Goal: Contribute content

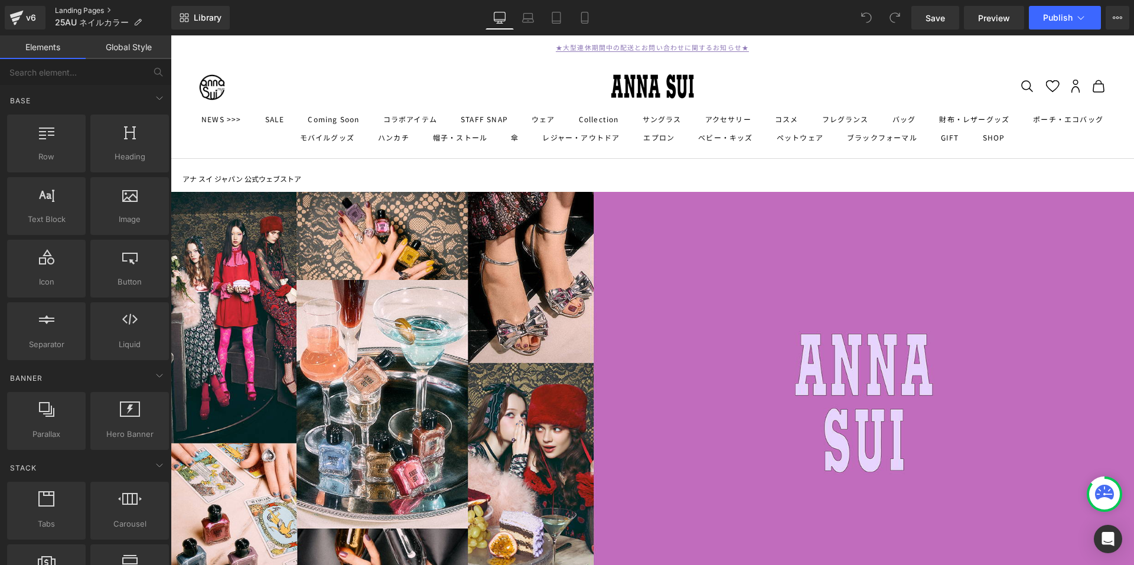
click at [99, 8] on link "Landing Pages" at bounding box center [113, 10] width 116 height 9
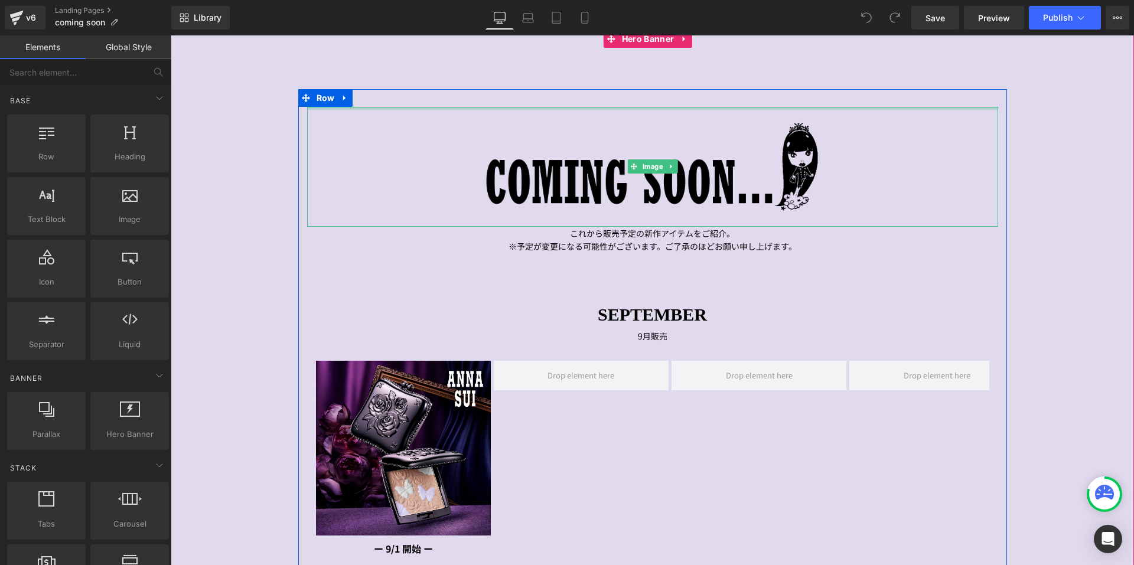
scroll to position [236, 0]
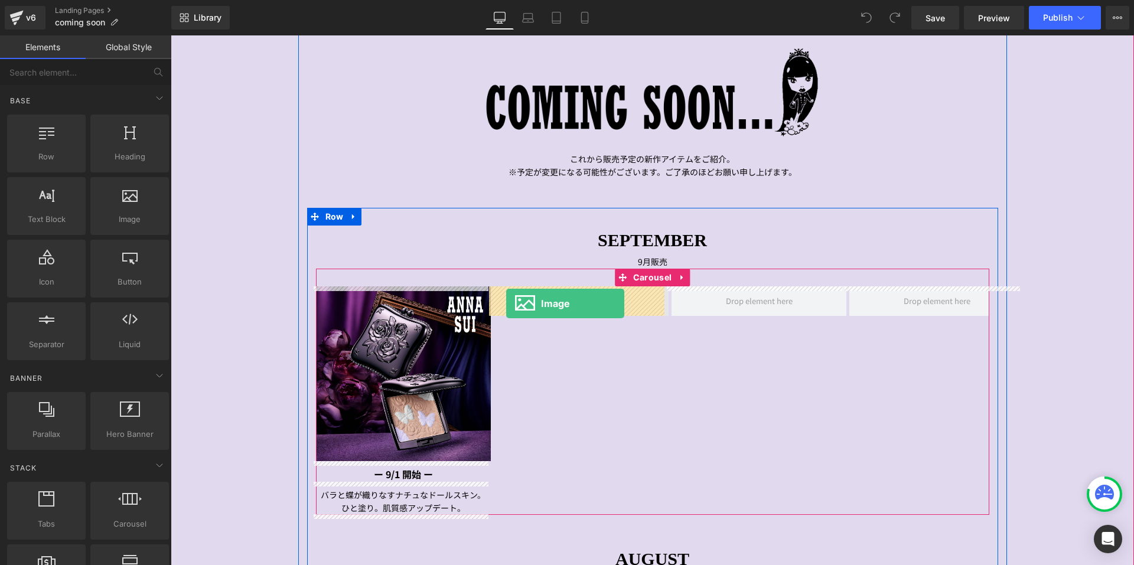
drag, startPoint x: 306, startPoint y: 255, endPoint x: 507, endPoint y: 304, distance: 206.8
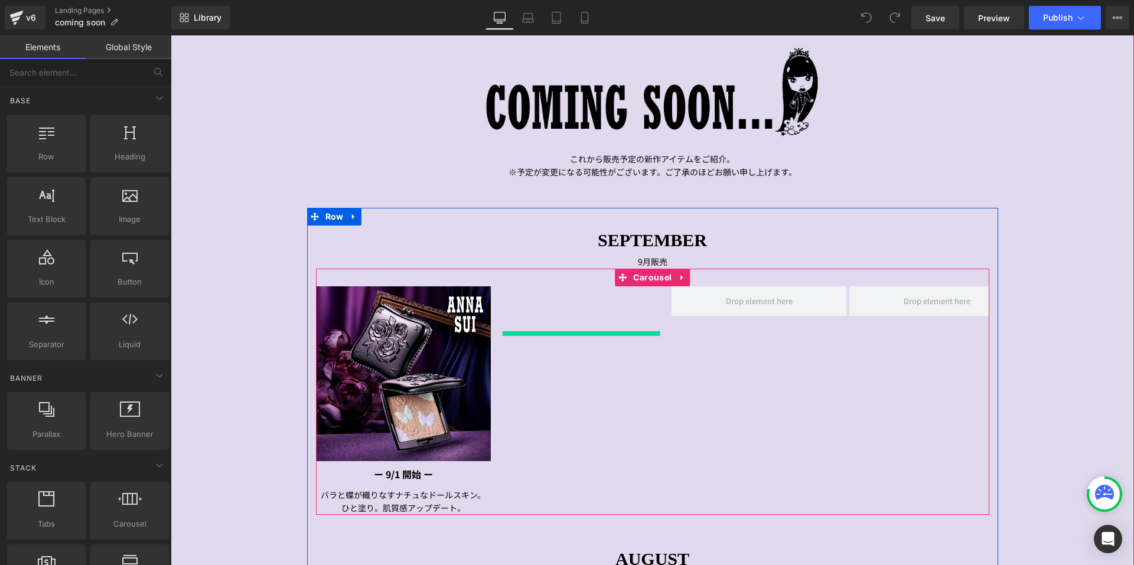
scroll to position [236, 0]
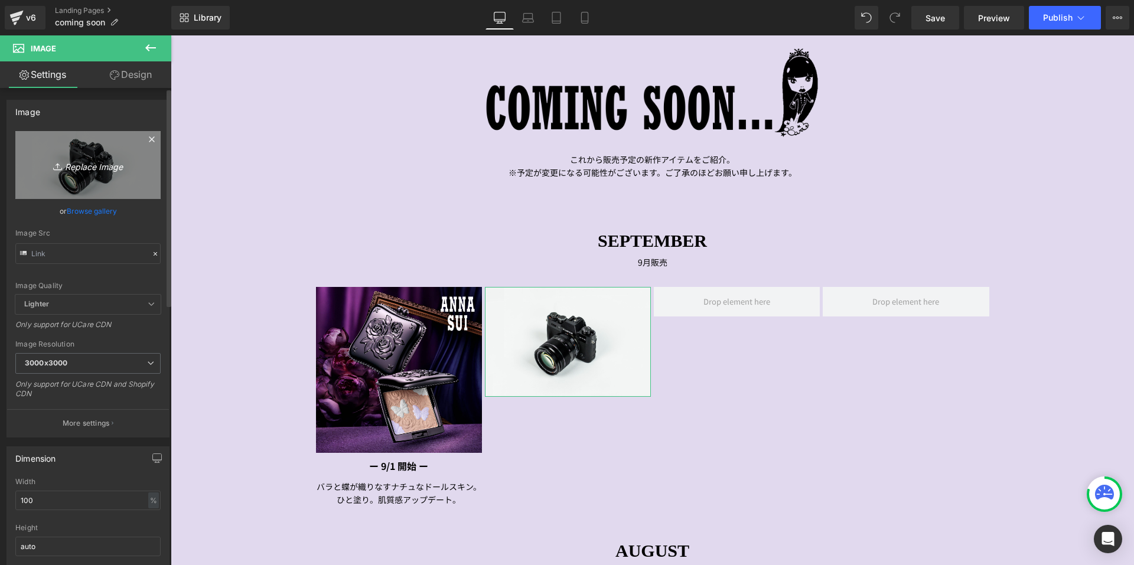
click at [88, 183] on link "Replace Image" at bounding box center [87, 165] width 145 height 68
type input "C:\fakepath\0818_sep_gwp_1080x1080.png"
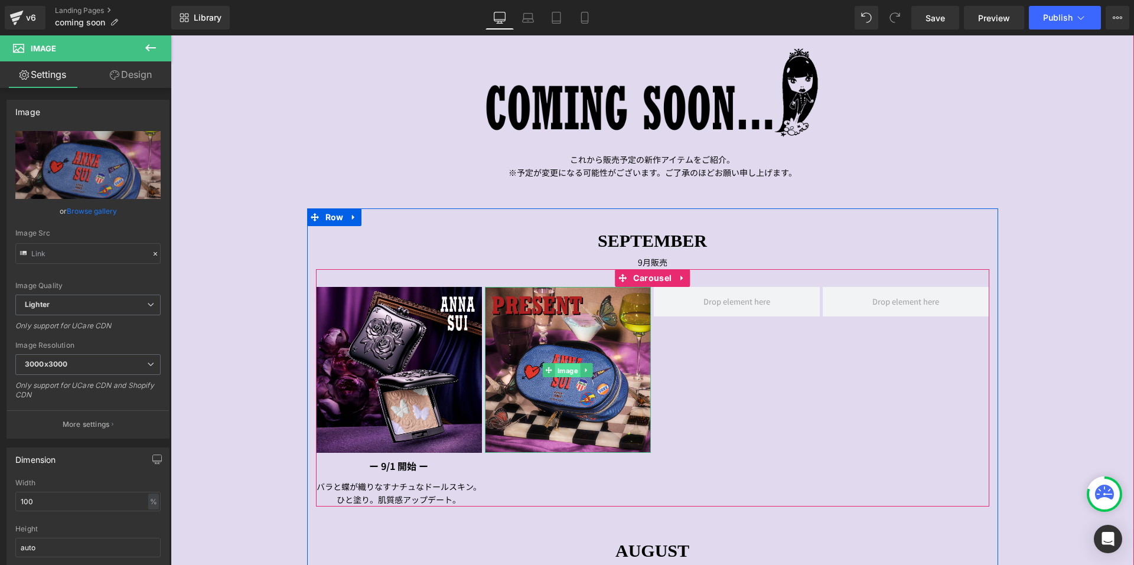
click at [563, 371] on span "Image" at bounding box center [567, 370] width 25 height 14
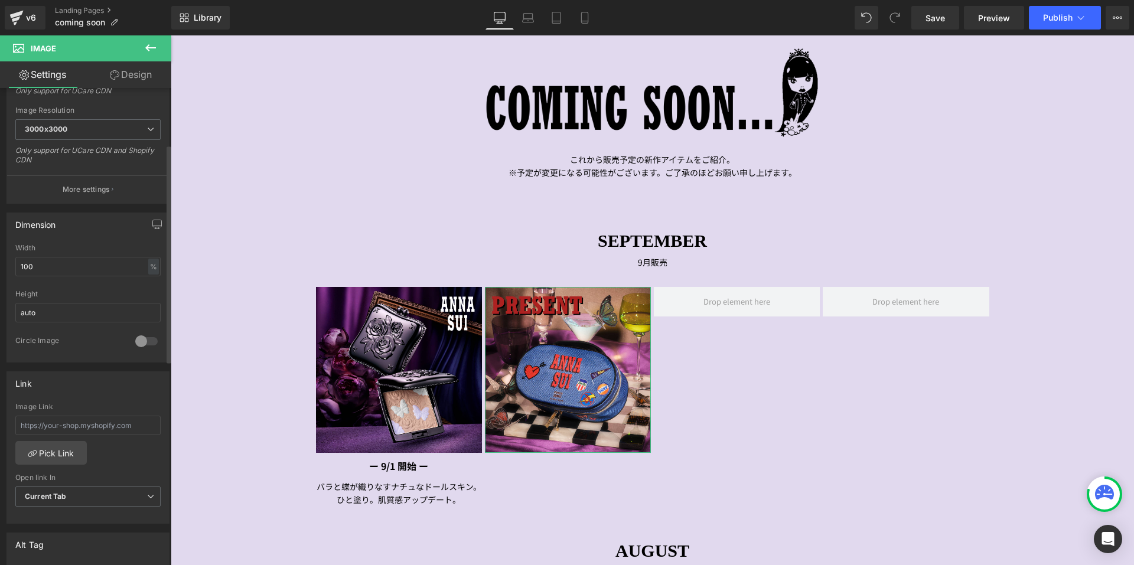
scroll to position [236, 0]
click at [21, 422] on input "text" at bounding box center [87, 424] width 145 height 19
paste input "[URL][DOMAIN_NAME]"
type input "[URL][DOMAIN_NAME]"
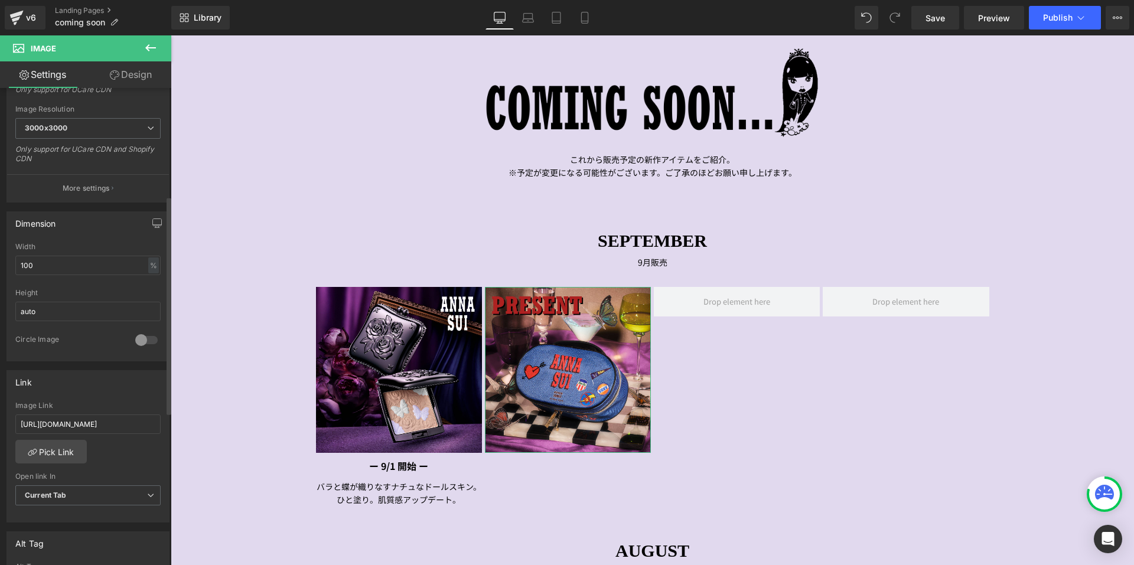
click at [92, 395] on div "Link Image Link [URL][DOMAIN_NAME] Pick Link Current Tab New Tab Open link In C…" at bounding box center [87, 446] width 163 height 153
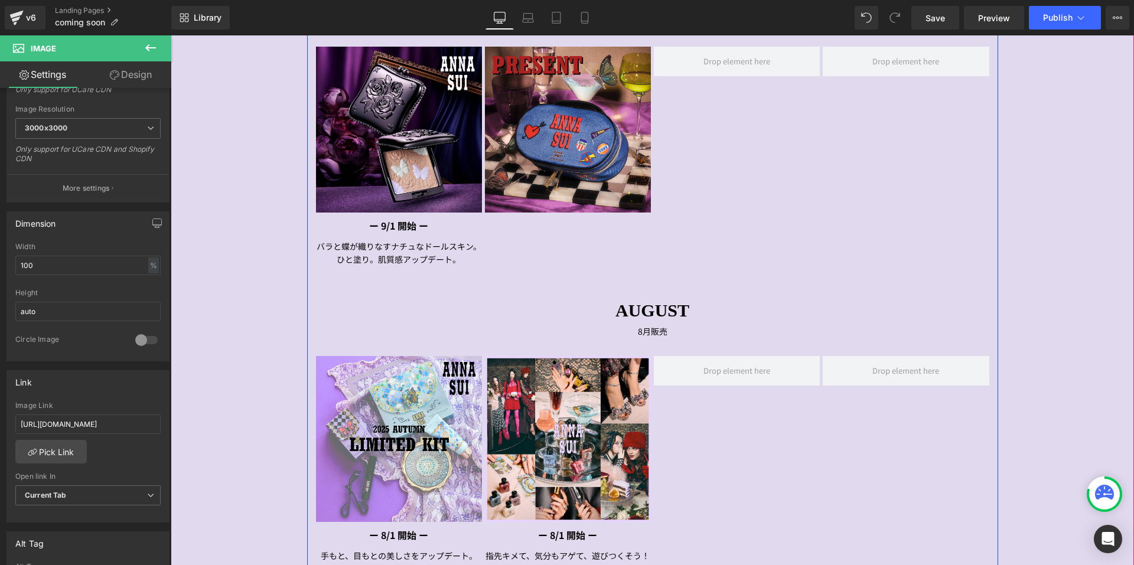
scroll to position [472, 0]
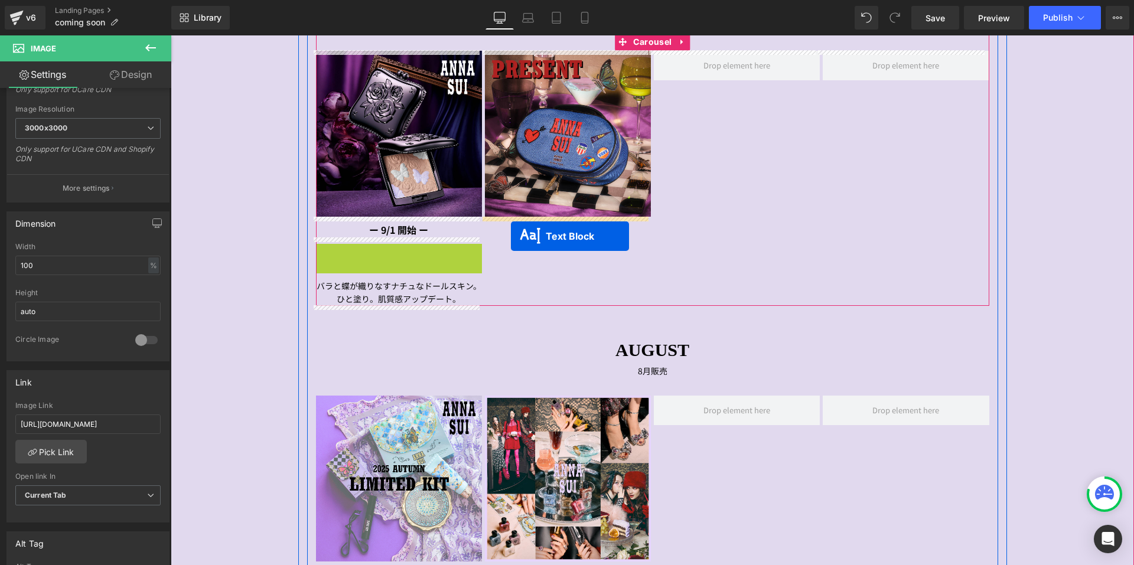
drag, startPoint x: 365, startPoint y: 248, endPoint x: 511, endPoint y: 236, distance: 146.4
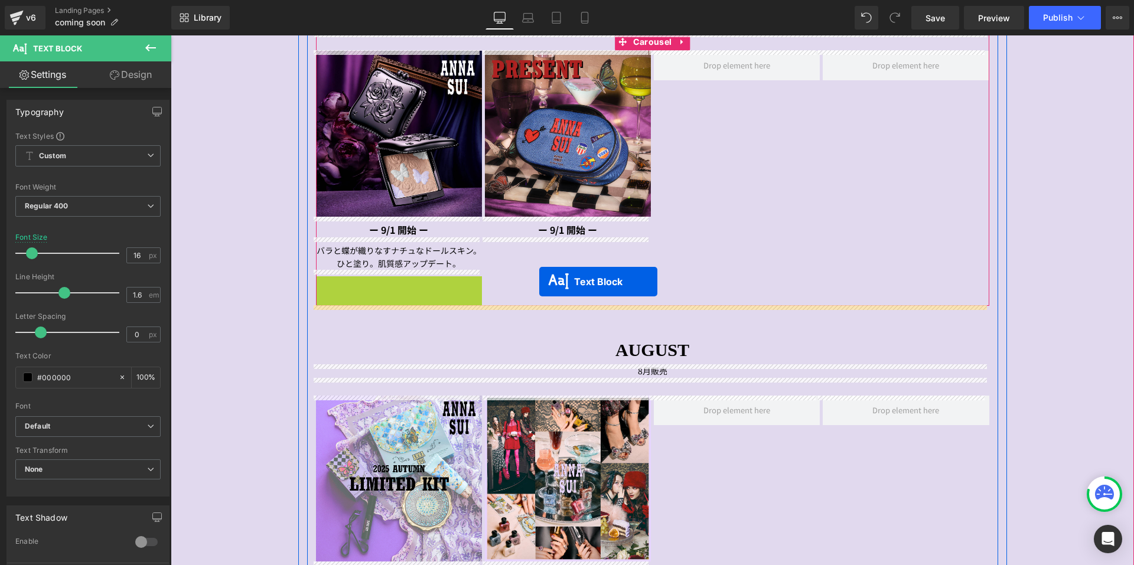
drag, startPoint x: 362, startPoint y: 291, endPoint x: 536, endPoint y: 269, distance: 175.6
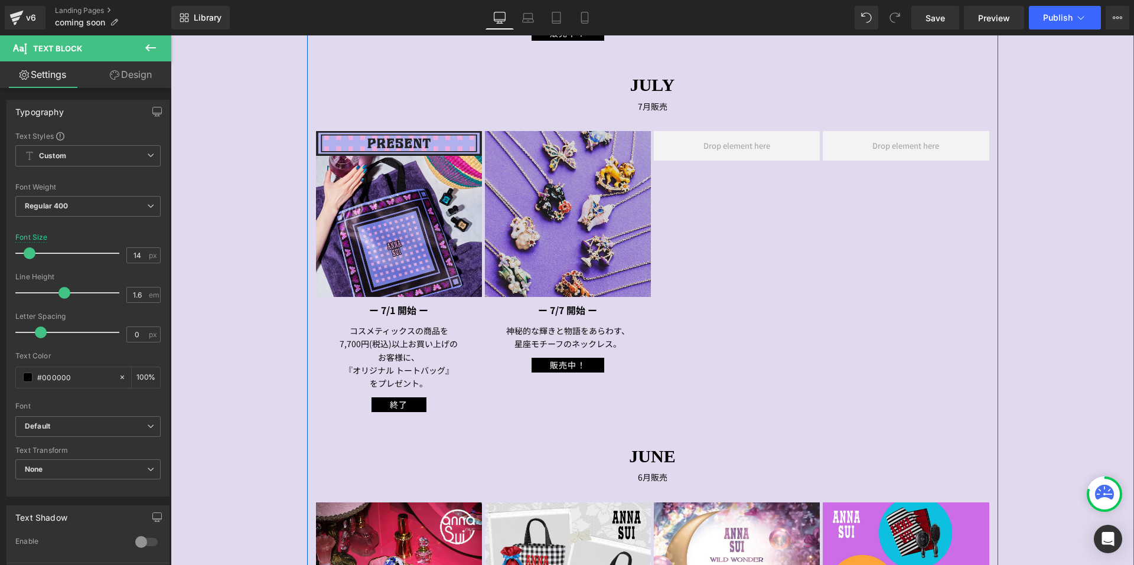
scroll to position [1122, 0]
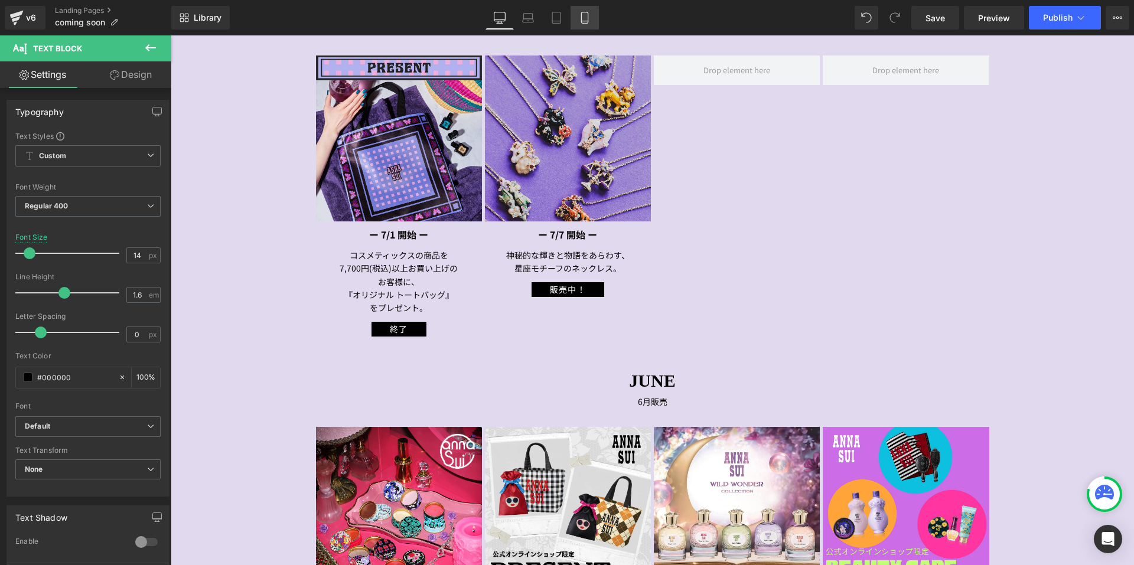
click at [590, 23] on icon at bounding box center [585, 18] width 12 height 12
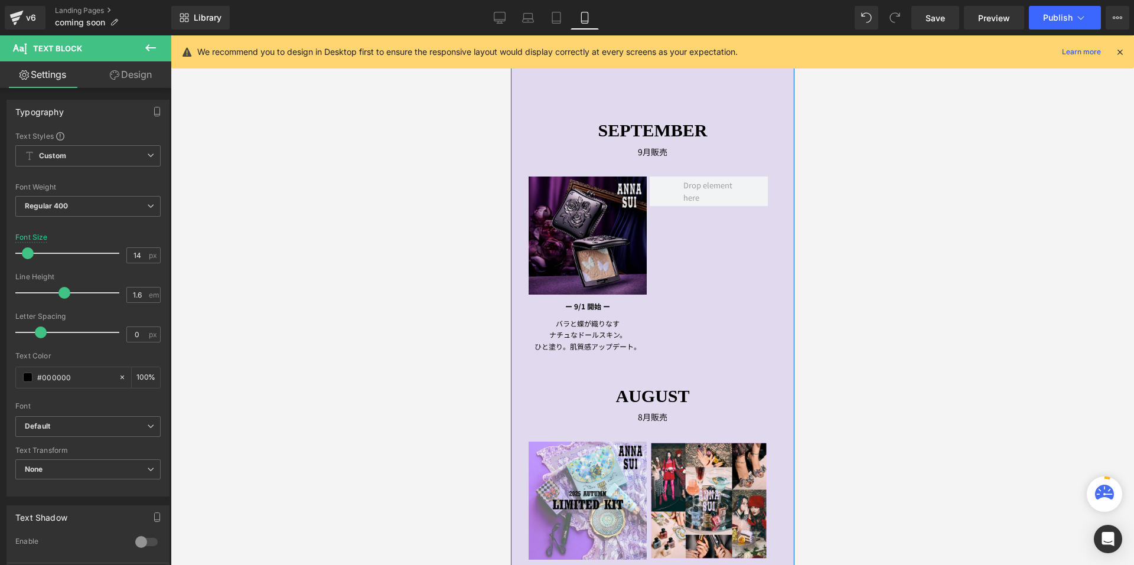
scroll to position [236, 0]
click at [141, 50] on button at bounding box center [150, 48] width 41 height 26
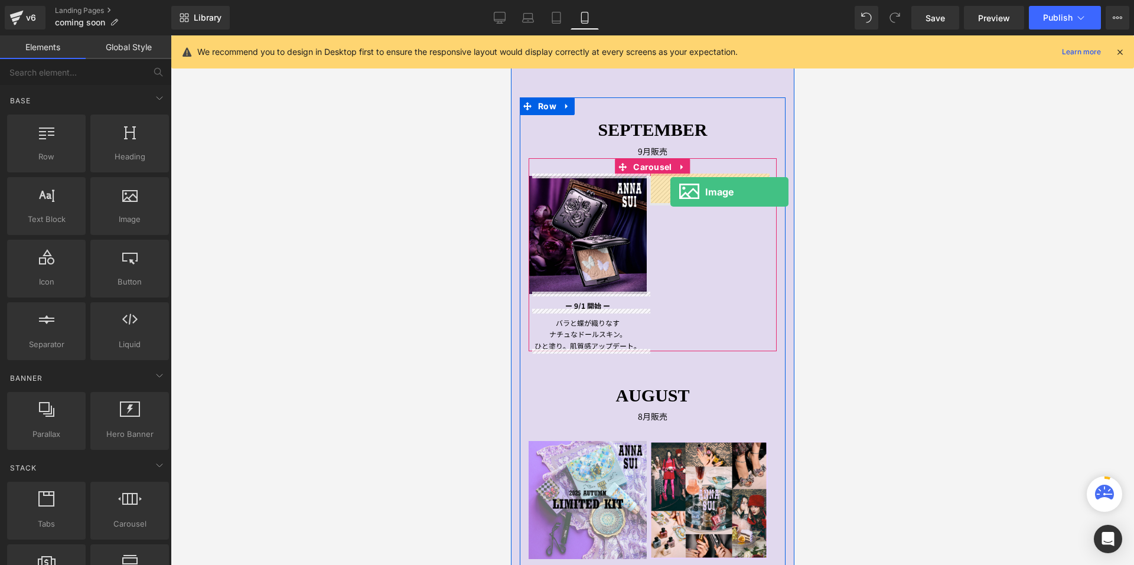
drag, startPoint x: 647, startPoint y: 248, endPoint x: 672, endPoint y: 193, distance: 60.5
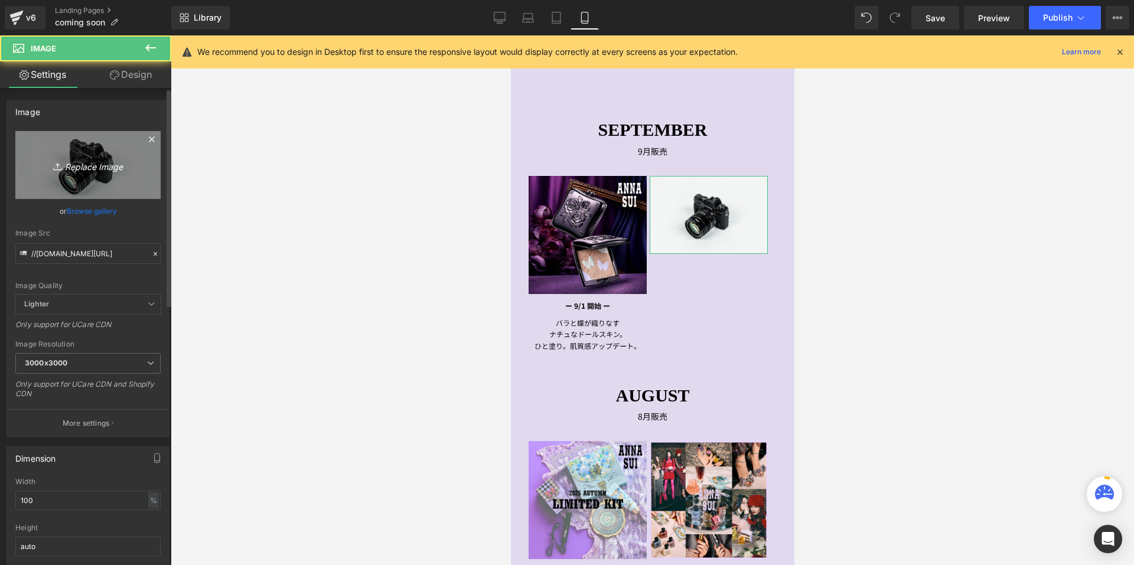
click at [67, 171] on icon "Replace Image" at bounding box center [88, 165] width 95 height 15
type input "C:\fakepath\0818_sep_gwp_1080x1080.png"
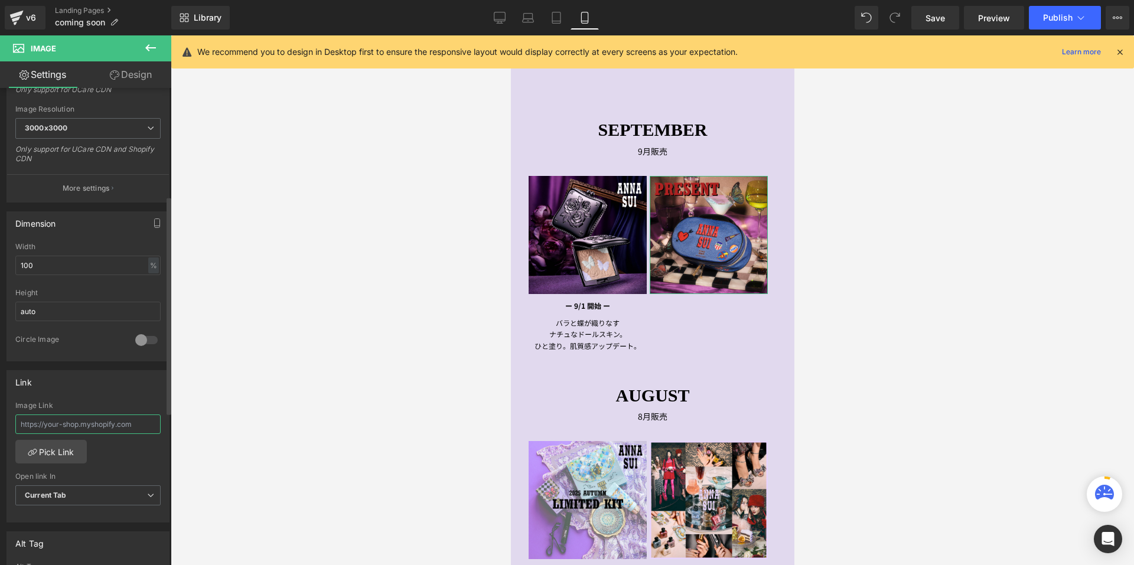
click at [60, 425] on input "text" at bounding box center [87, 424] width 145 height 19
paste input "[URL][DOMAIN_NAME]"
type input "[URL][DOMAIN_NAME]"
click at [92, 382] on div "Link" at bounding box center [88, 382] width 162 height 22
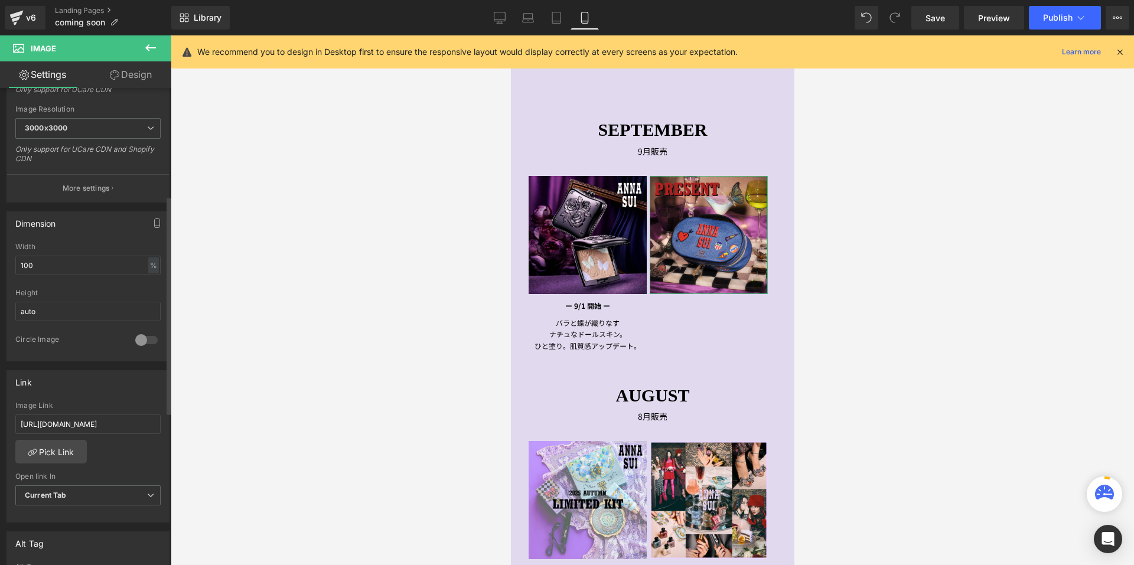
scroll to position [0, 0]
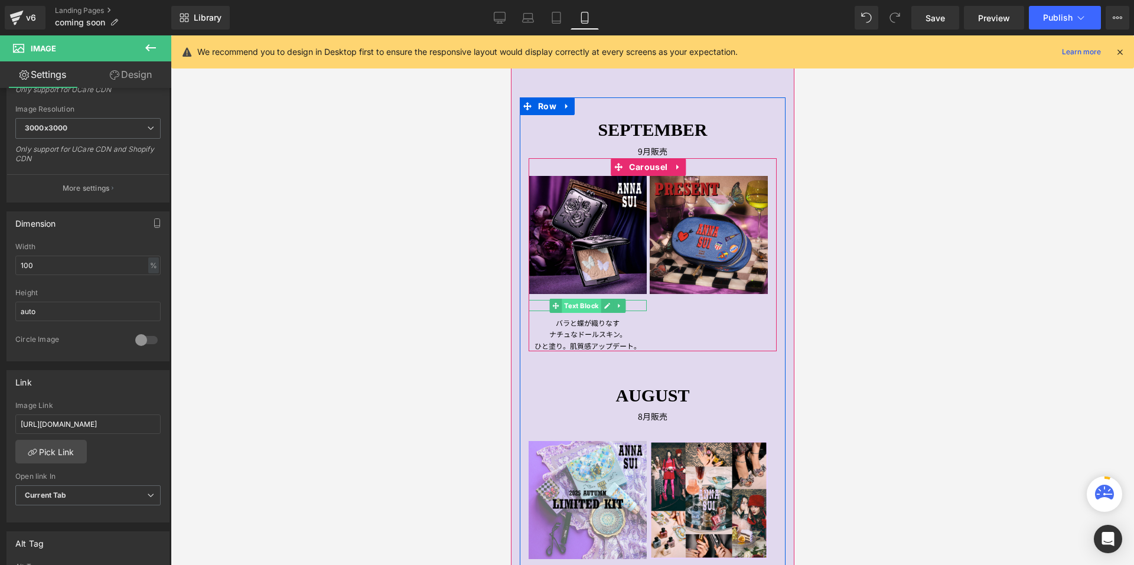
drag, startPoint x: 573, startPoint y: 303, endPoint x: 572, endPoint y: 310, distance: 7.1
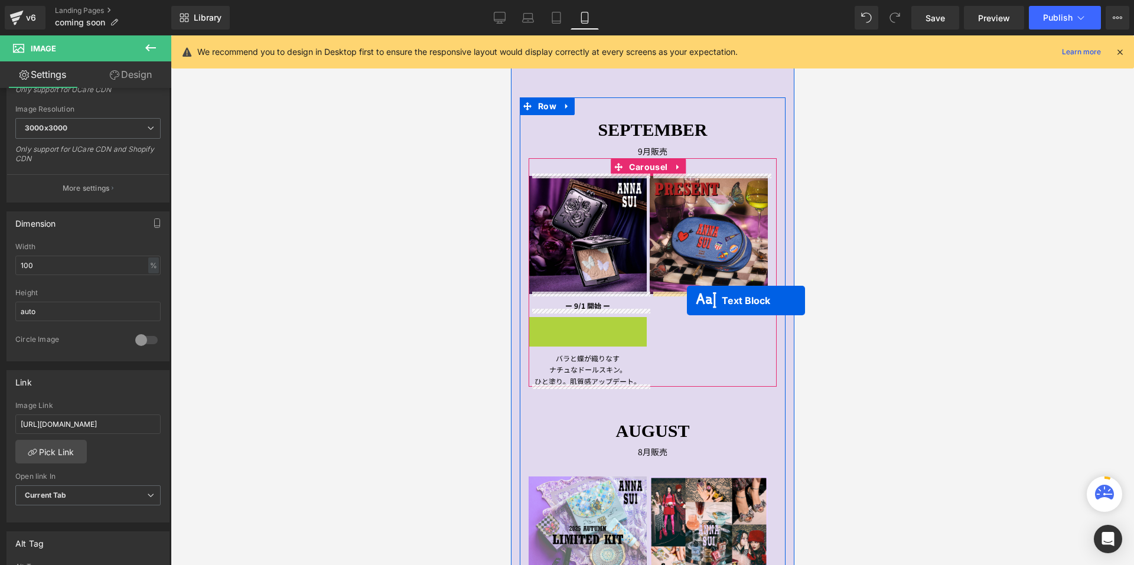
drag, startPoint x: 555, startPoint y: 322, endPoint x: 686, endPoint y: 301, distance: 133.5
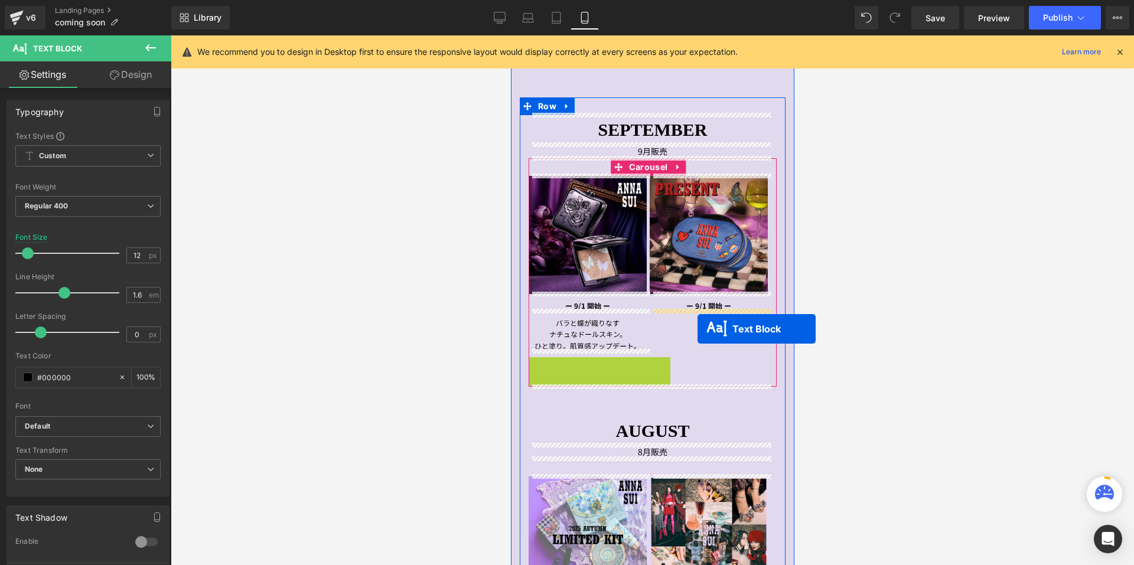
drag, startPoint x: 553, startPoint y: 376, endPoint x: 697, endPoint y: 329, distance: 151.5
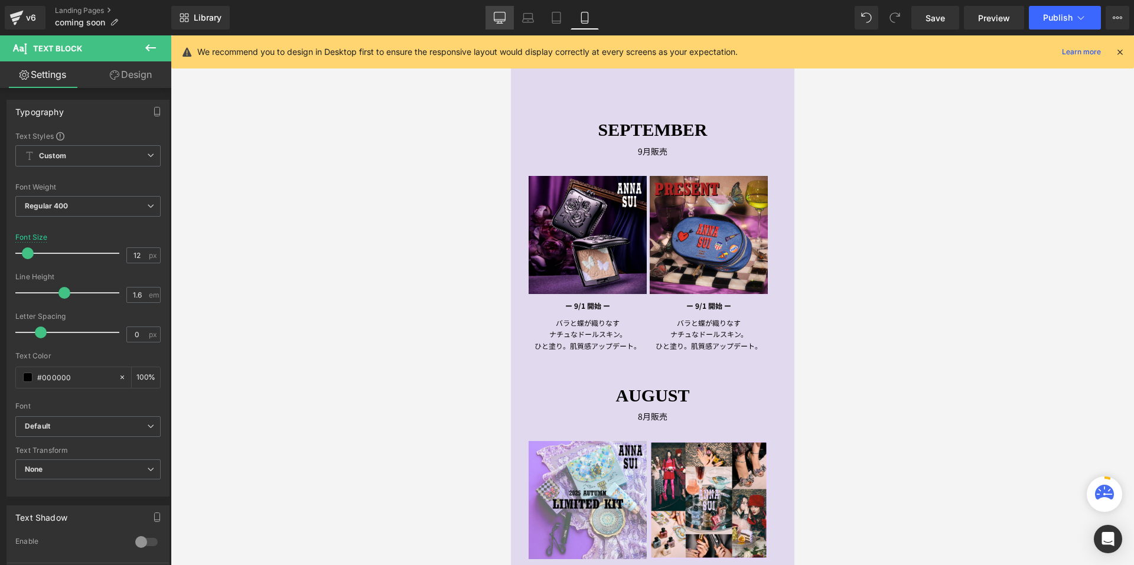
click at [497, 20] on icon at bounding box center [500, 18] width 12 height 12
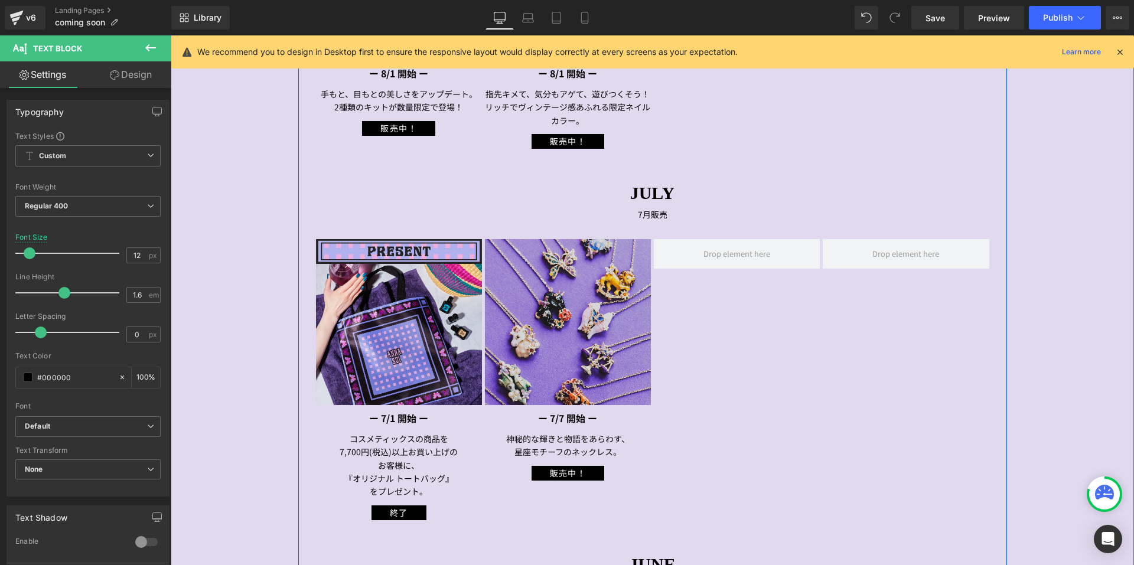
scroll to position [1004, 0]
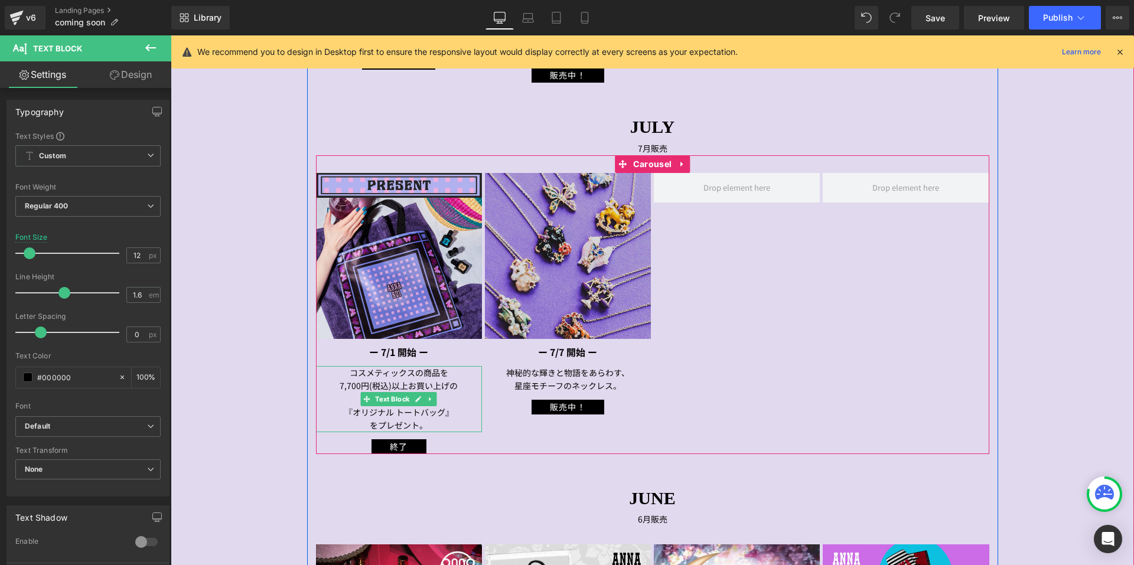
click at [344, 376] on p "コスメティックスの商品を" at bounding box center [399, 372] width 166 height 13
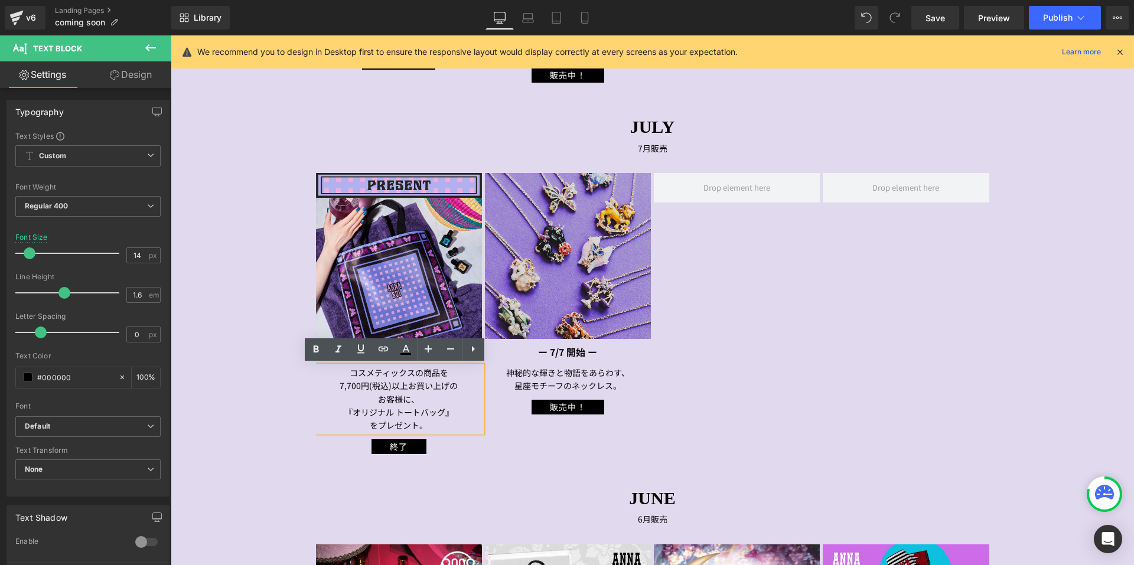
click at [265, 419] on span "Image これから販売予定の新作アイテムをご紹介。 ※予定が変更になる可能性がございます。ご了承のほどお願い申し上げます。 Text Block SEPTE…" at bounding box center [653, 101] width 964 height 1711
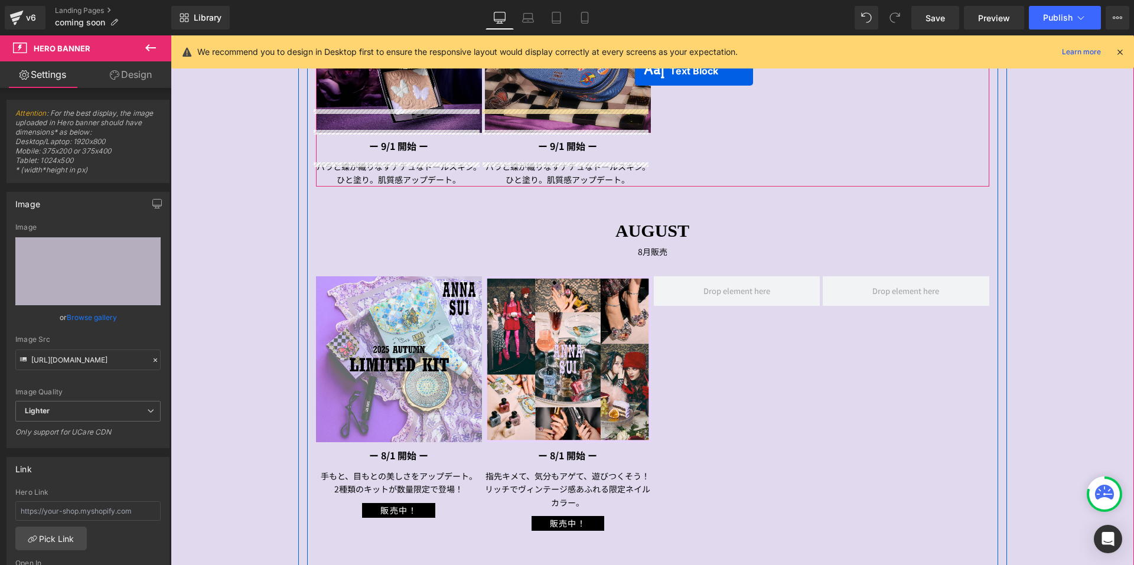
scroll to position [461, 0]
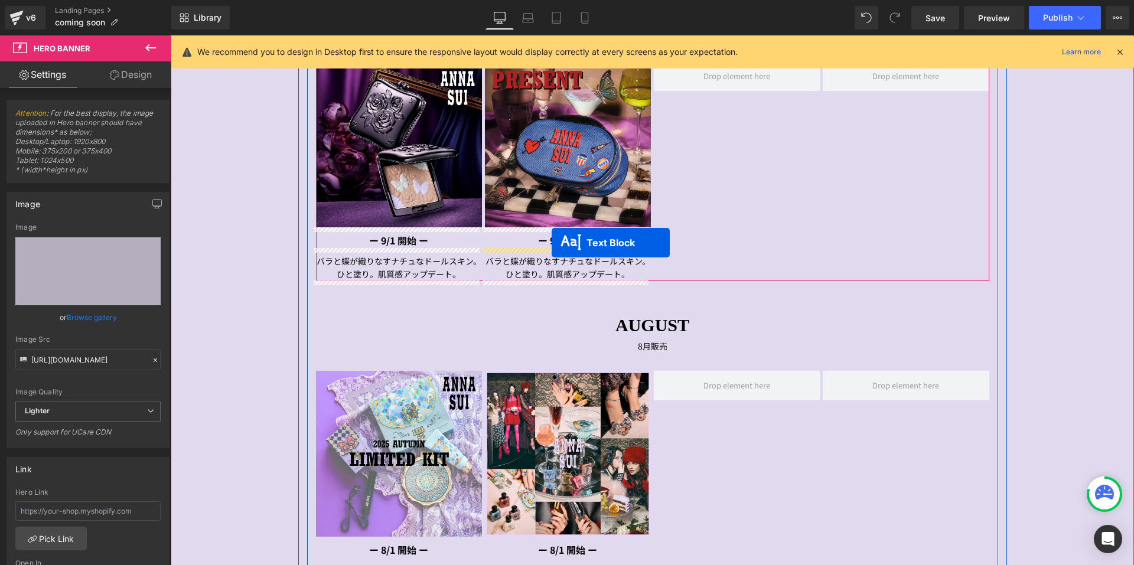
drag, startPoint x: 362, startPoint y: 411, endPoint x: 551, endPoint y: 244, distance: 252.4
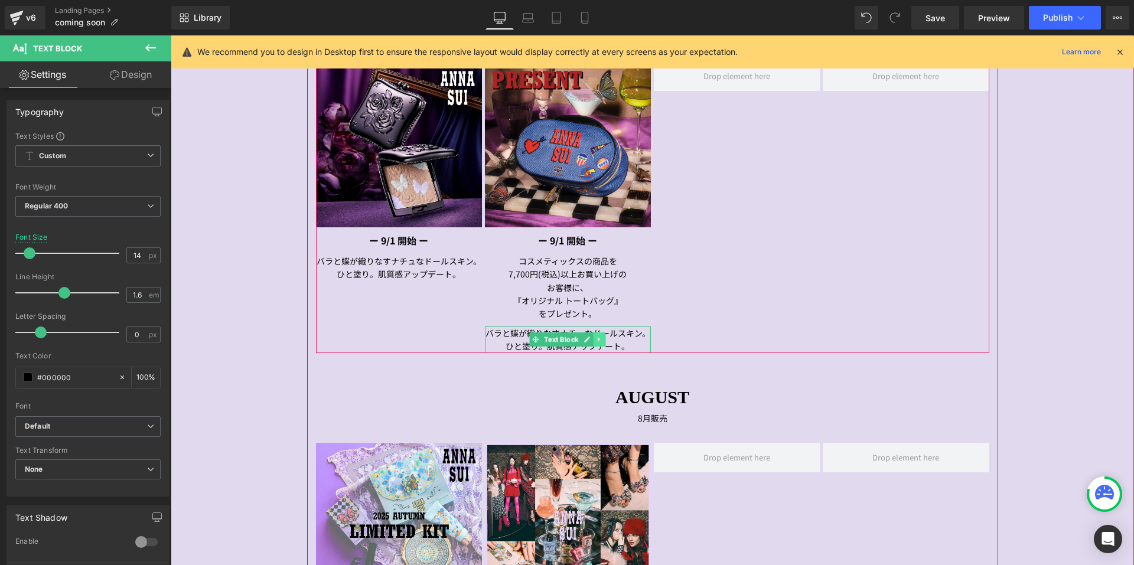
click at [597, 343] on icon at bounding box center [600, 339] width 6 height 7
click at [607, 340] on link at bounding box center [606, 340] width 12 height 14
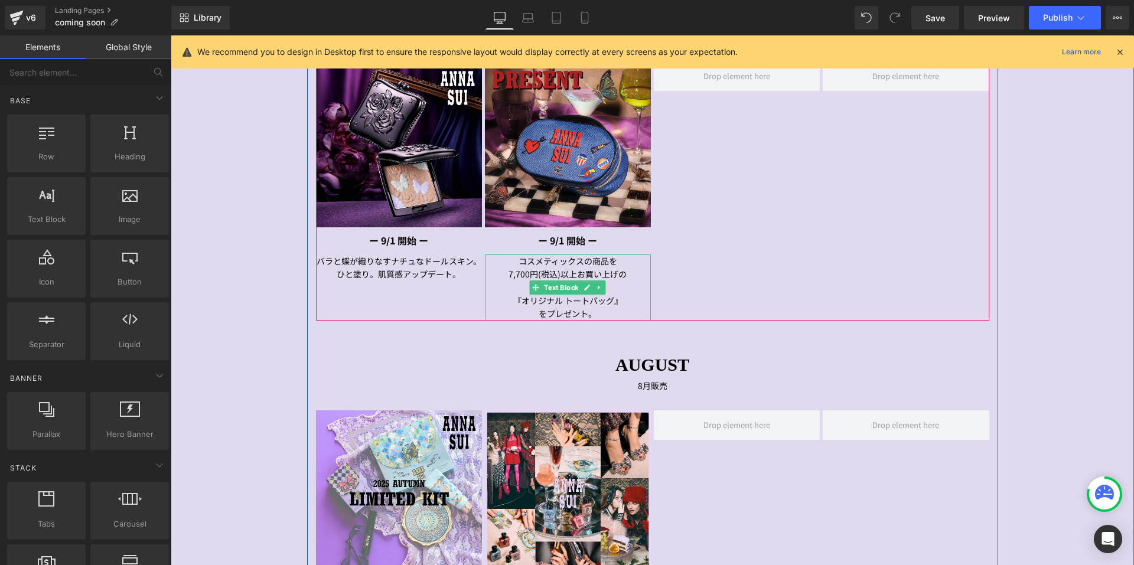
click at [626, 298] on p "『オリジナル トートバッグ』" at bounding box center [568, 300] width 166 height 13
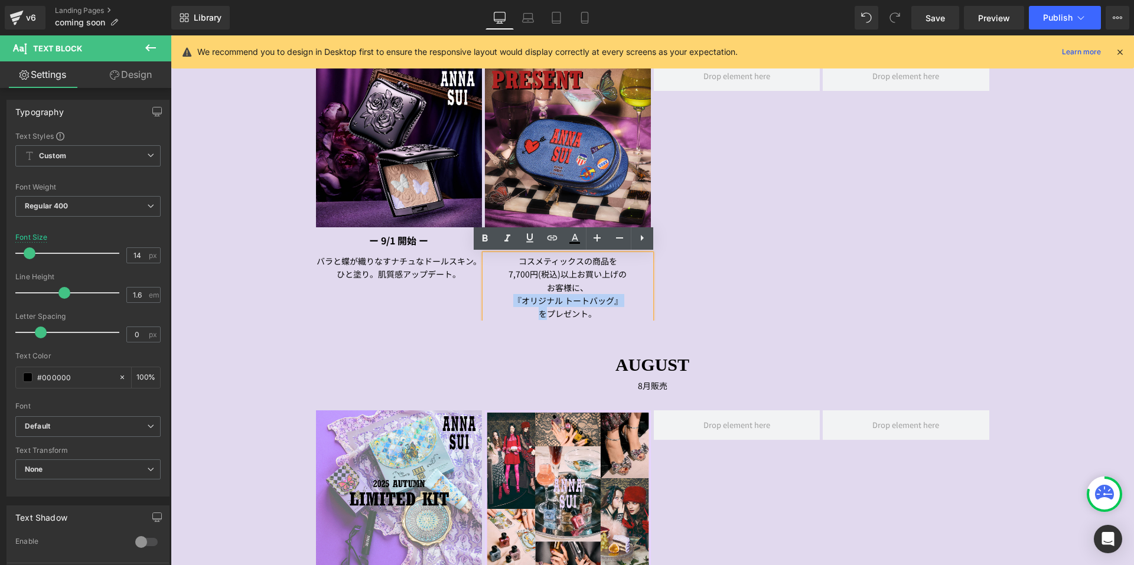
drag, startPoint x: 542, startPoint y: 313, endPoint x: 512, endPoint y: 300, distance: 32.5
click at [512, 300] on div "コスメティックスの商品を 7,700円(税込)以上お買い上げの お客様に、 『オリジナル トートバッグ』 をプレゼント。" at bounding box center [568, 288] width 166 height 66
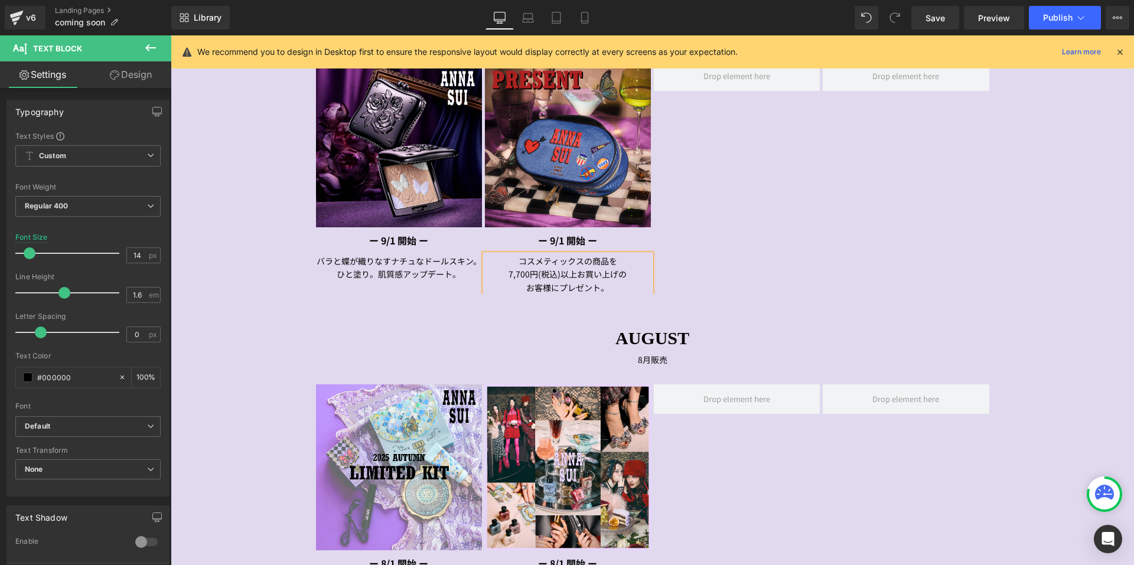
drag, startPoint x: 589, startPoint y: 21, endPoint x: 594, endPoint y: 54, distance: 33.4
click at [588, 21] on icon at bounding box center [584, 17] width 6 height 11
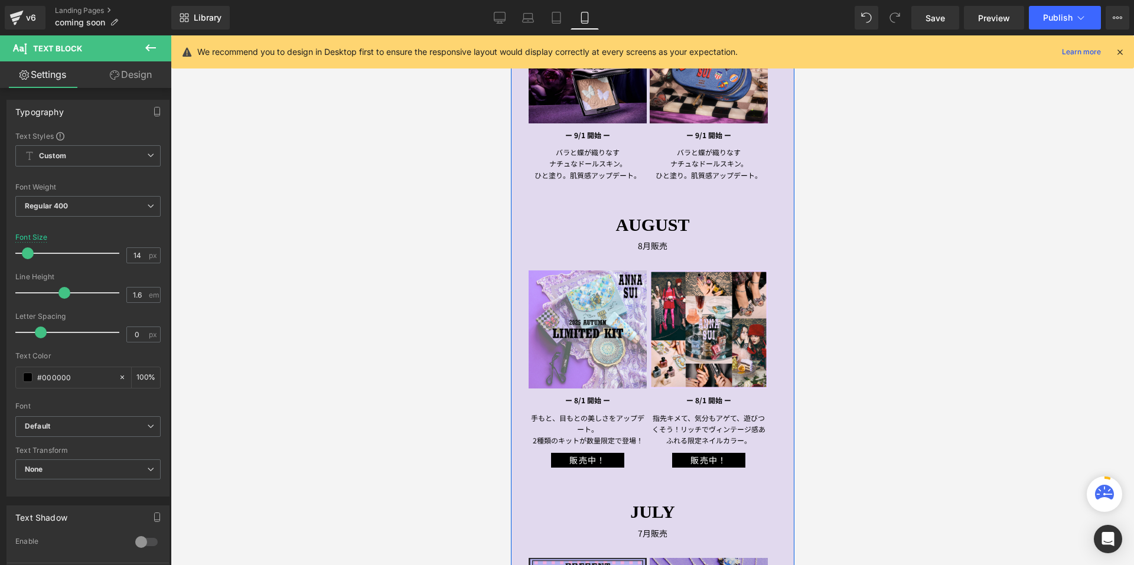
scroll to position [414, 0]
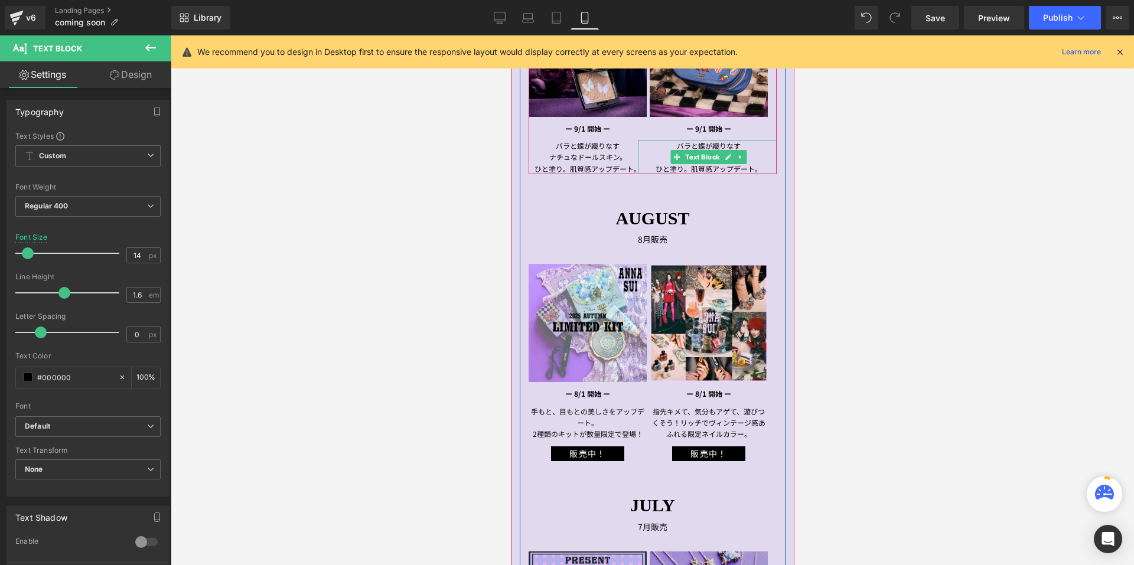
click at [741, 158] on link at bounding box center [740, 157] width 12 height 14
click at [741, 158] on link at bounding box center [746, 157] width 12 height 14
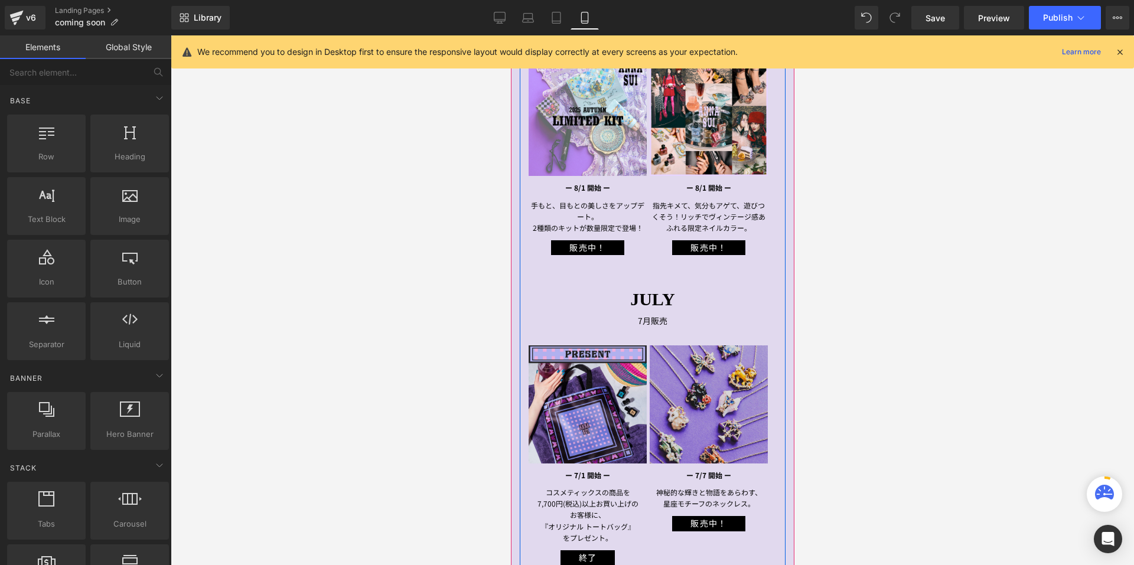
scroll to position [650, 0]
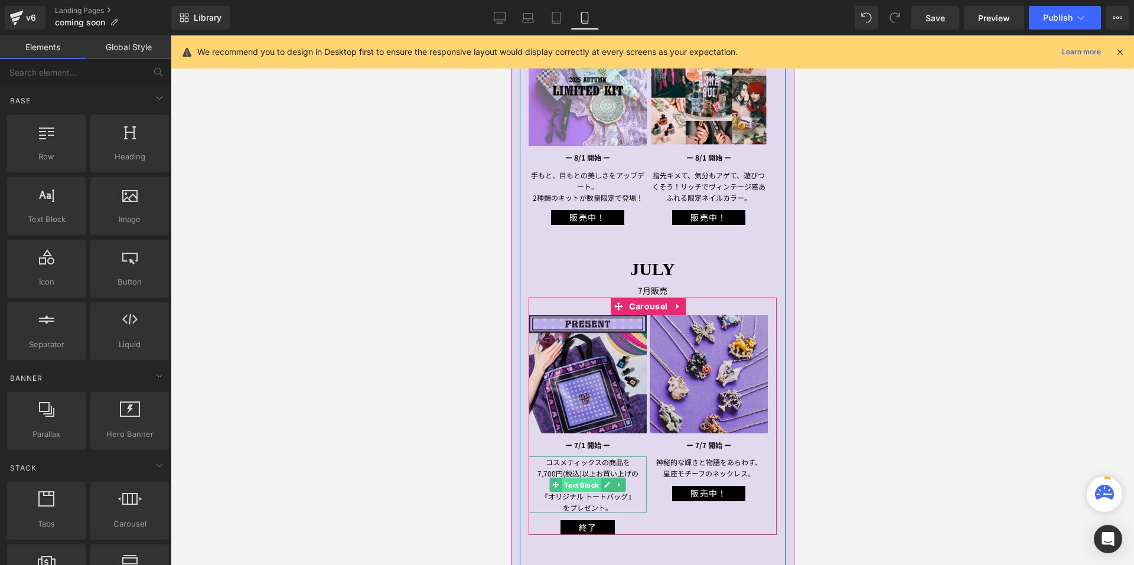
click at [571, 479] on span "Text Block" at bounding box center [580, 486] width 39 height 14
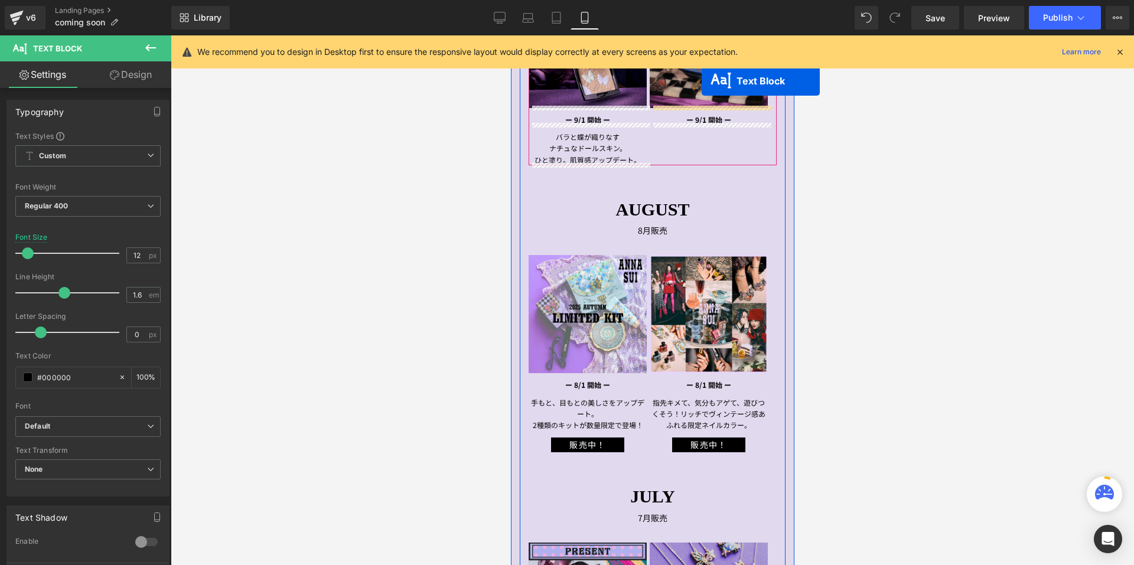
scroll to position [375, 0]
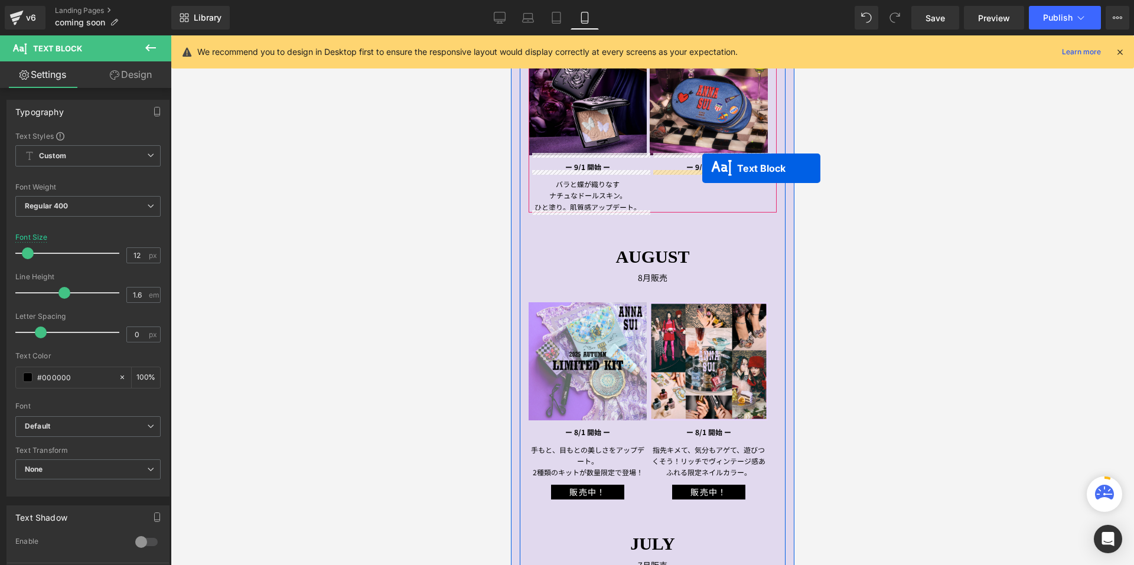
drag, startPoint x: 554, startPoint y: 406, endPoint x: 702, endPoint y: 168, distance: 280.5
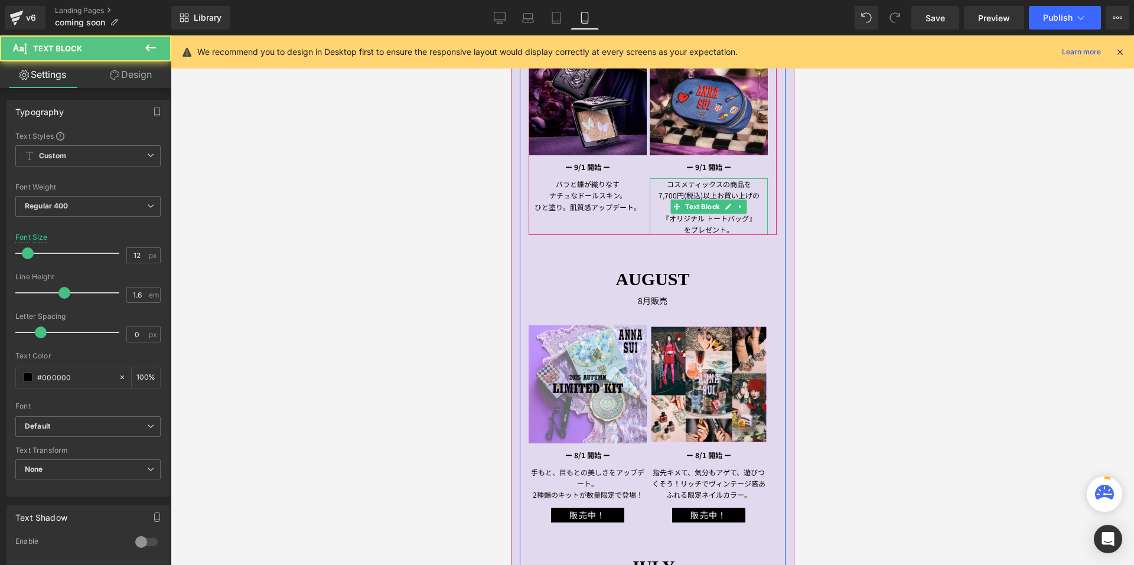
click at [737, 227] on p "をプレゼント。" at bounding box center [708, 229] width 118 height 11
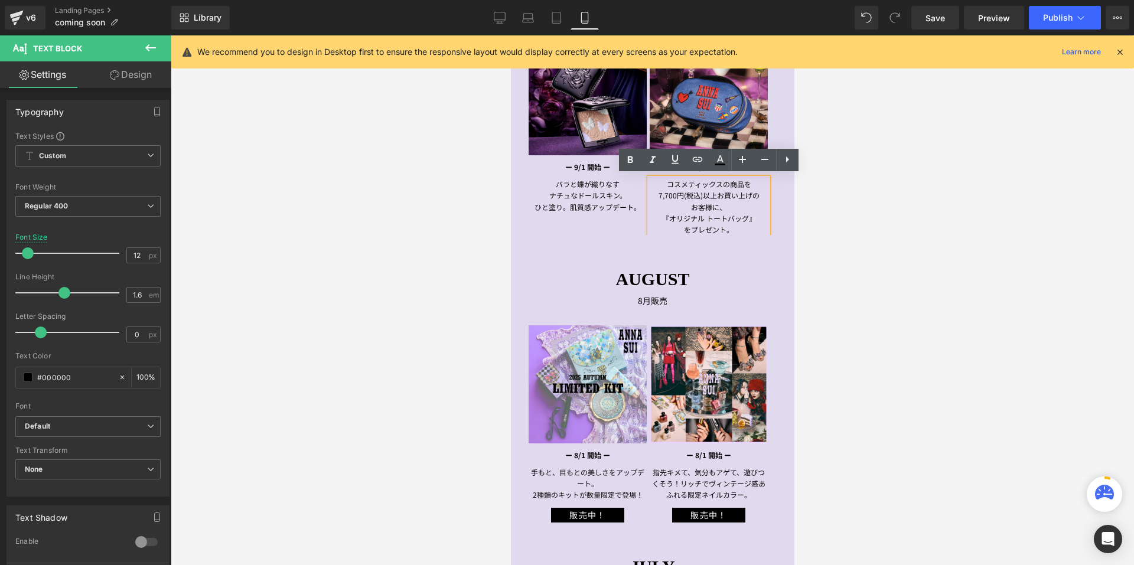
click at [684, 226] on p "をプレゼント。" at bounding box center [708, 229] width 118 height 11
drag, startPoint x: 685, startPoint y: 226, endPoint x: 720, endPoint y: 205, distance: 40.5
click at [720, 205] on div "コスメティックスの商品を 7,700円(税込)以上お買い上げの お客様に、 『オリジナル トートバッグ』 をプレゼント。" at bounding box center [708, 206] width 118 height 57
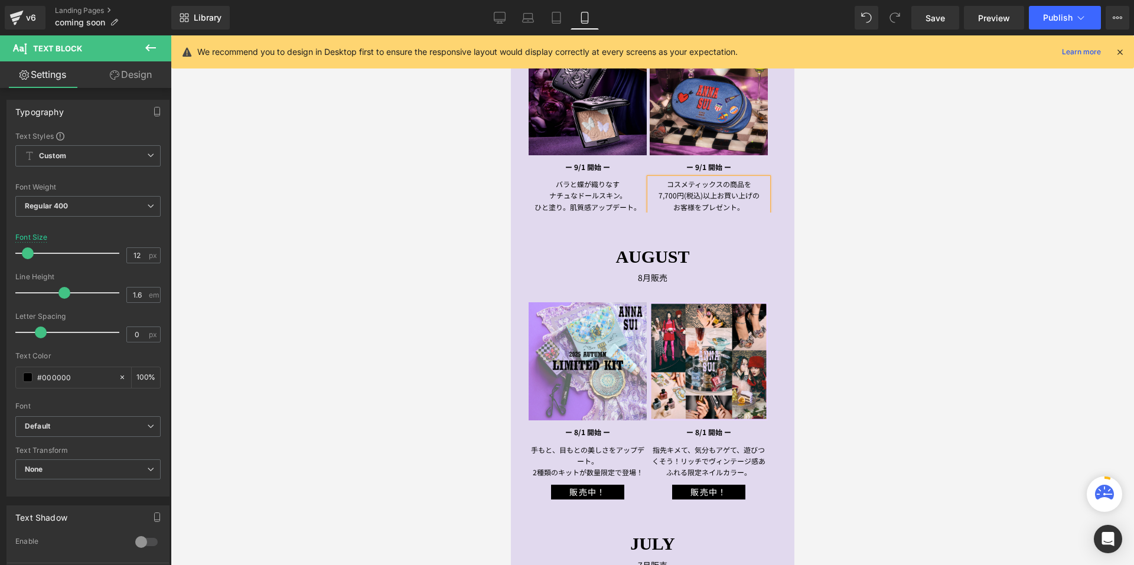
click at [701, 206] on span "をプレゼント。" at bounding box center [719, 207] width 50 height 10
drag, startPoint x: 909, startPoint y: 362, endPoint x: 919, endPoint y: 367, distance: 11.1
click at [919, 367] on div at bounding box center [653, 300] width 964 height 530
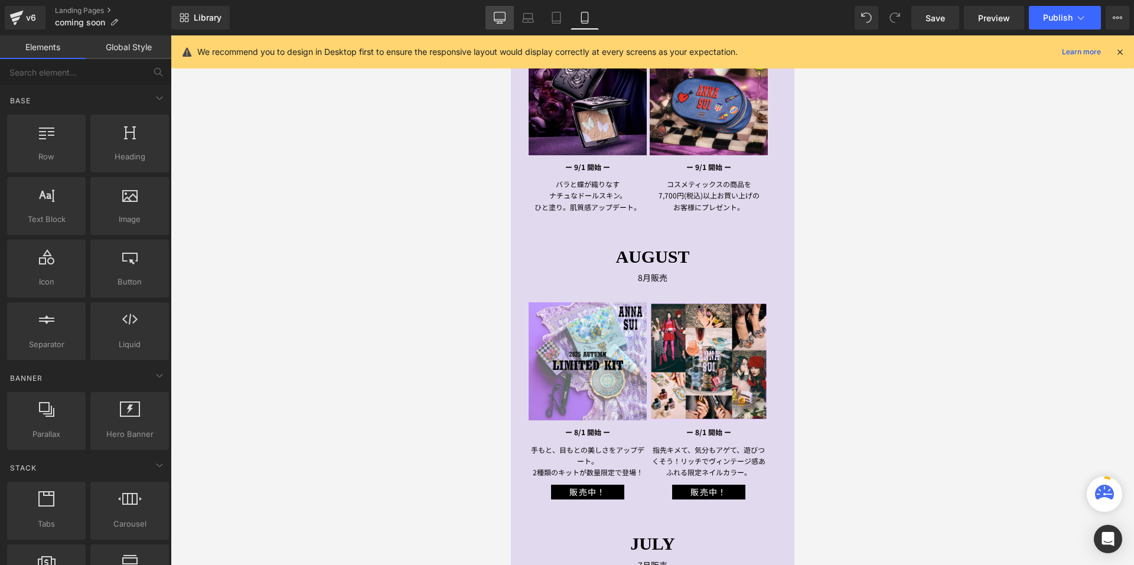
click at [505, 25] on link "Desktop" at bounding box center [500, 18] width 28 height 24
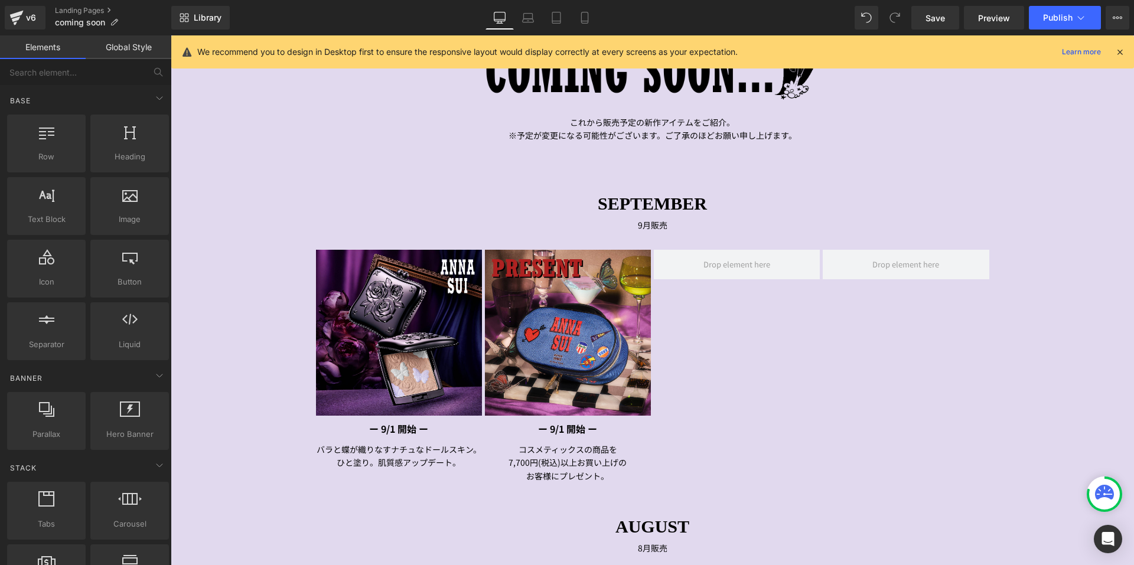
scroll to position [274, 0]
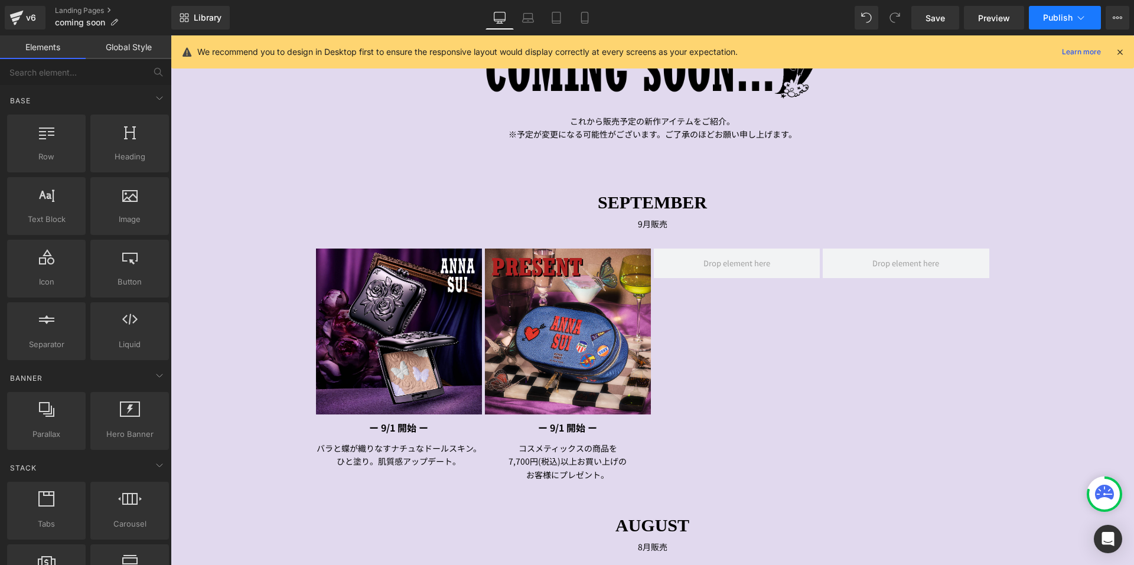
click at [1058, 12] on button "Publish" at bounding box center [1065, 18] width 72 height 24
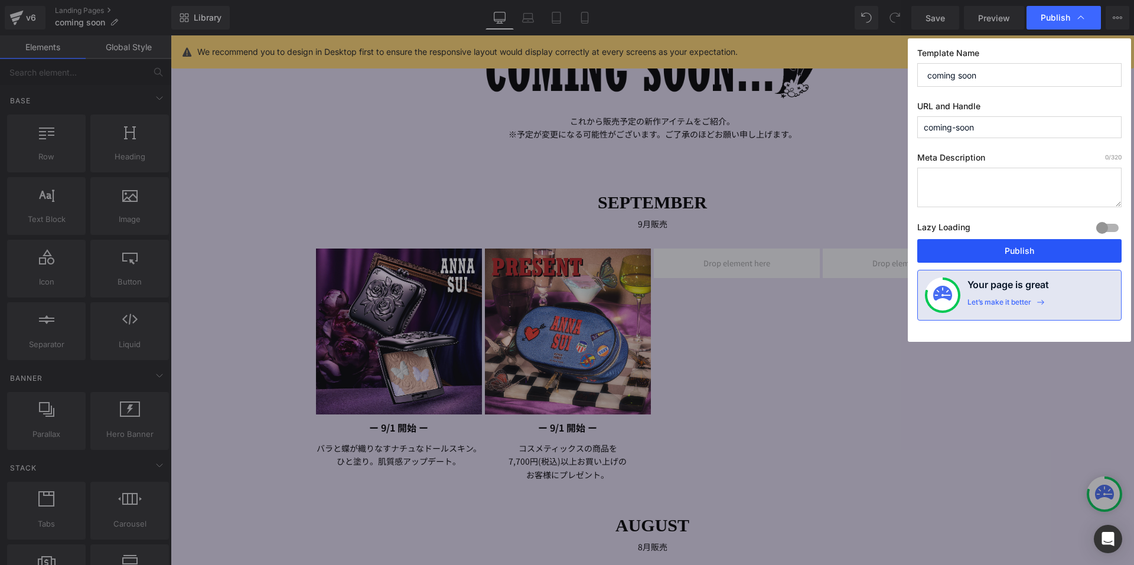
click at [973, 245] on button "Publish" at bounding box center [1019, 251] width 204 height 24
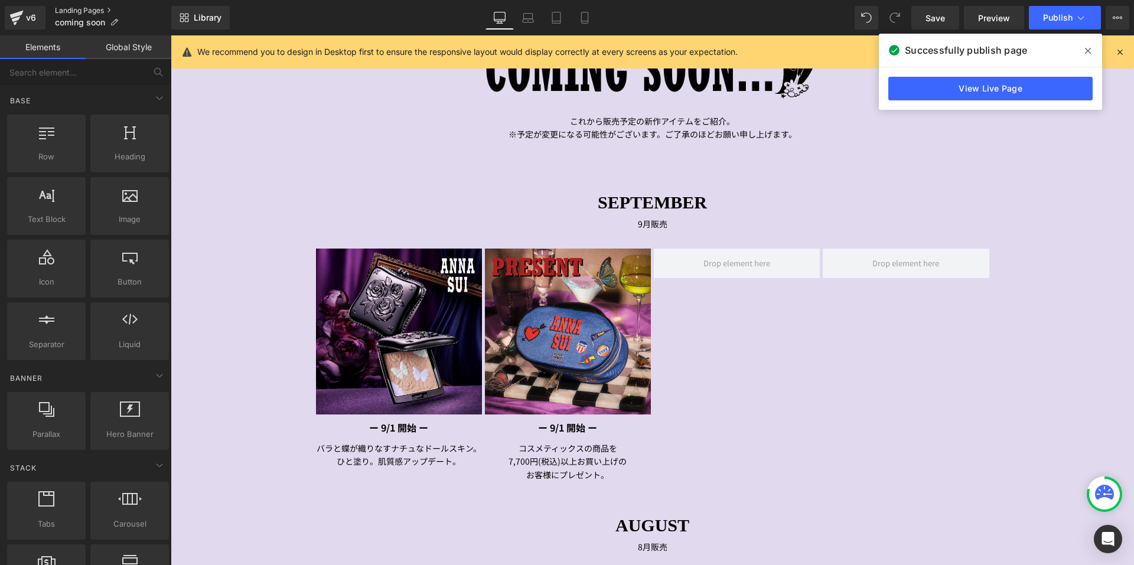
click at [92, 11] on link "Landing Pages" at bounding box center [113, 10] width 116 height 9
